Goal: Use online tool/utility

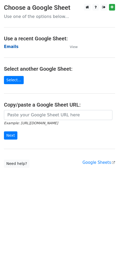
click at [13, 46] on strong "Emails" at bounding box center [11, 46] width 14 height 5
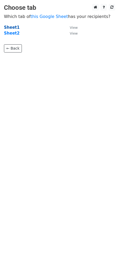
click at [11, 28] on strong "Sheet1" at bounding box center [12, 27] width 16 height 5
